Goal: Task Accomplishment & Management: Manage account settings

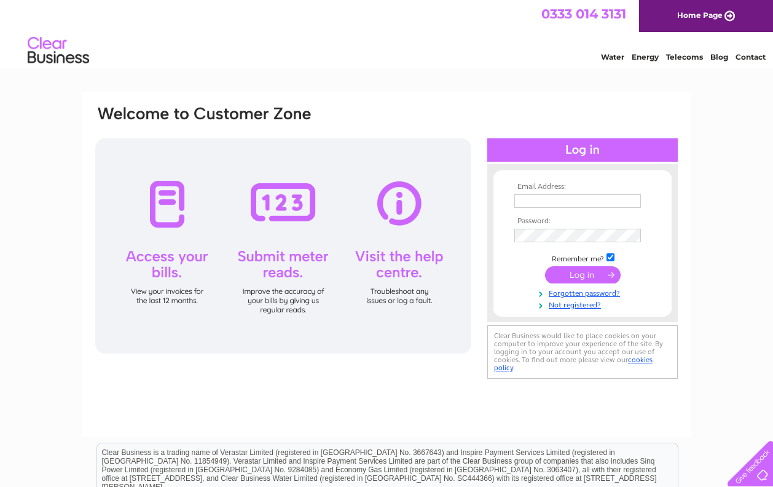
type input "[EMAIL_ADDRESS][DOMAIN_NAME]"
click at [508, 279] on input "submit" at bounding box center [583, 274] width 76 height 17
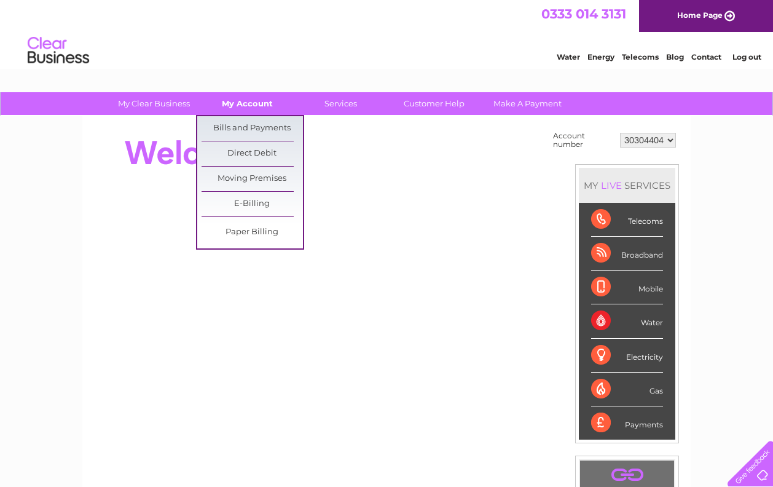
click at [243, 106] on link "My Account" at bounding box center [247, 103] width 101 height 23
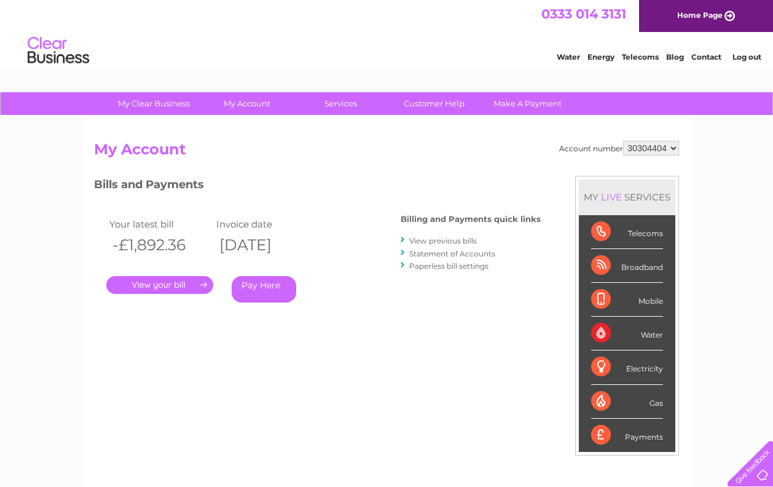
click at [199, 283] on link "." at bounding box center [159, 285] width 107 height 18
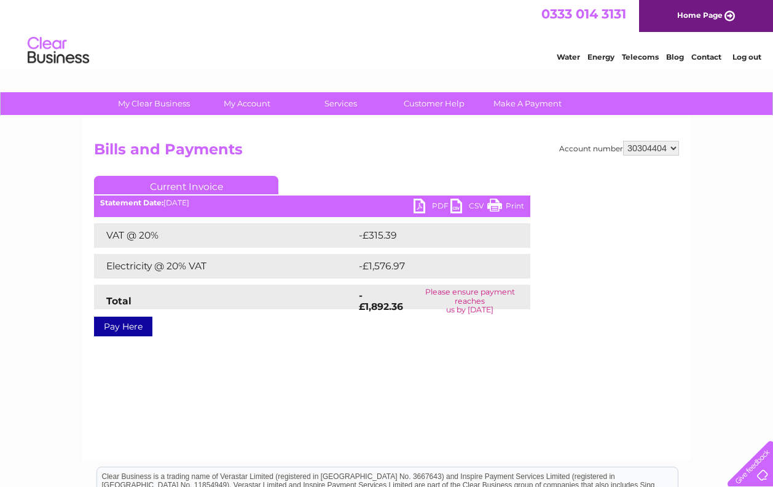
click at [453, 334] on div "Account number 30304404 Bills and Payments Current Invoice PDF CSV Print VAT @ …" at bounding box center [386, 288] width 608 height 344
click at [419, 207] on link "PDF" at bounding box center [432, 207] width 37 height 18
